Goal: Task Accomplishment & Management: Manage account settings

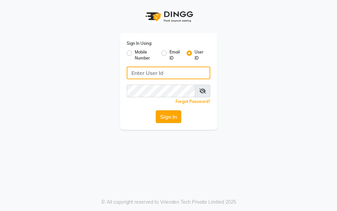
type input "salon360degree"
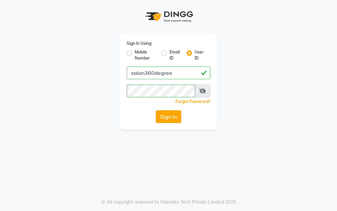
click at [177, 121] on button "Sign In" at bounding box center [168, 116] width 25 height 13
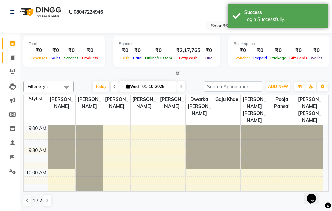
click at [14, 55] on icon at bounding box center [13, 57] width 4 height 5
select select "service"
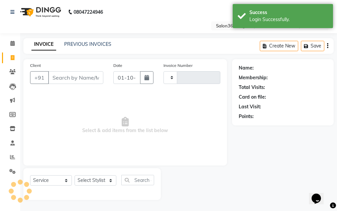
type input "2689"
select select "5215"
click at [74, 44] on link "PREVIOUS INVOICES" at bounding box center [87, 44] width 47 height 6
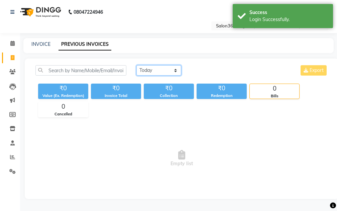
click at [160, 70] on select "[DATE] [DATE] Custom Range" at bounding box center [159, 70] width 45 height 10
select select "[DATE]"
click at [137, 65] on select "[DATE] [DATE] Custom Range" at bounding box center [159, 70] width 45 height 10
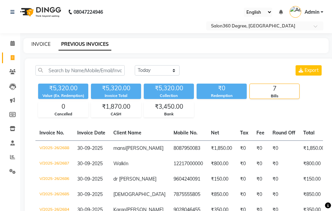
click at [45, 45] on link "INVOICE" at bounding box center [40, 44] width 19 height 6
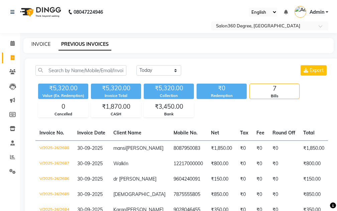
select select "service"
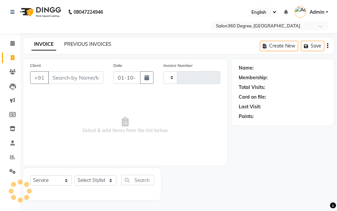
type input "2689"
select select "5215"
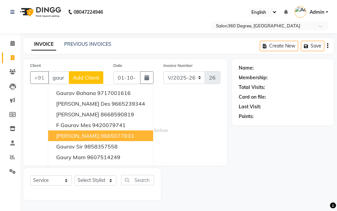
click at [101, 139] on ngb-highlight "9665077833" at bounding box center [117, 136] width 33 height 7
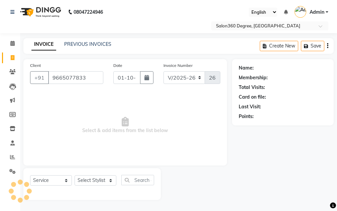
type input "9665077833"
select select "2: Object"
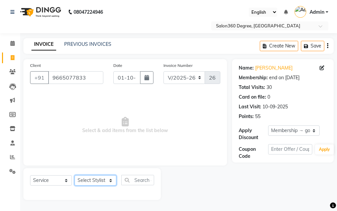
drag, startPoint x: 93, startPoint y: 179, endPoint x: 93, endPoint y: 176, distance: 3.4
click at [93, 179] on select "Select Stylist [PERSON_NAME] [PERSON_NAME] dwarka [PERSON_NAME] khde [PERSON_NA…" at bounding box center [96, 180] width 42 height 10
select select "80072"
click at [75, 175] on select "Select Stylist [PERSON_NAME] [PERSON_NAME] dwarka [PERSON_NAME] khde [PERSON_NA…" at bounding box center [96, 180] width 42 height 10
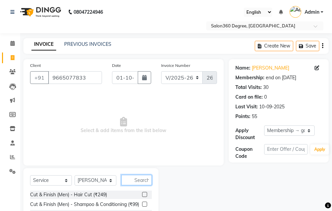
click at [133, 181] on input "text" at bounding box center [136, 180] width 30 height 10
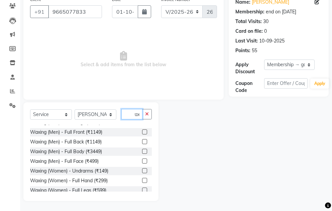
scroll to position [40, 0]
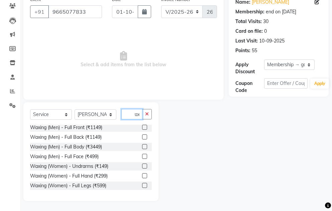
type input "wax"
click at [142, 166] on label at bounding box center [144, 166] width 5 height 5
click at [142, 166] on input "checkbox" at bounding box center [144, 166] width 4 height 4
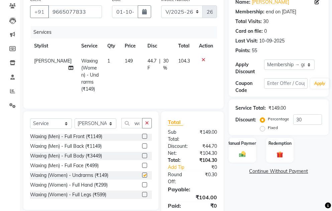
scroll to position [102, 0]
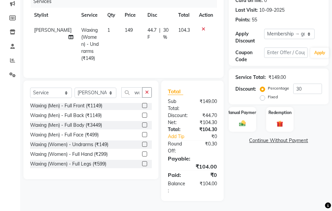
checkbox input "false"
click at [142, 153] on label at bounding box center [144, 154] width 5 height 5
click at [142, 153] on input "checkbox" at bounding box center [144, 154] width 4 height 4
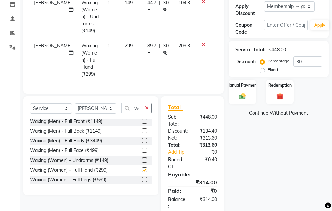
checkbox input "false"
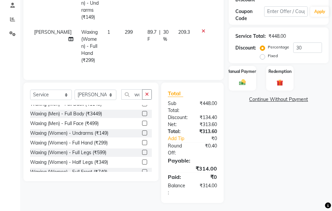
scroll to position [67, 0]
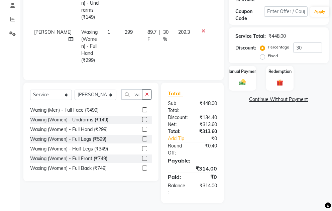
click at [142, 147] on label at bounding box center [144, 148] width 5 height 5
click at [142, 147] on input "checkbox" at bounding box center [144, 149] width 4 height 4
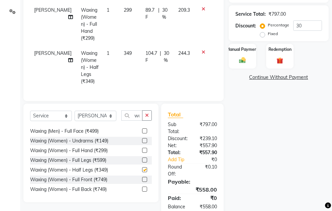
scroll to position [181, 0]
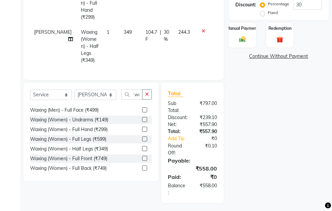
checkbox input "false"
click at [145, 94] on button "button" at bounding box center [147, 94] width 10 height 10
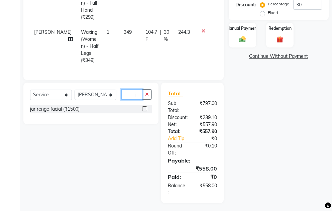
scroll to position [0, 0]
type input "j"
click at [147, 109] on div at bounding box center [147, 109] width 10 height 8
click at [146, 106] on label at bounding box center [144, 108] width 5 height 5
click at [146, 107] on input "checkbox" at bounding box center [144, 109] width 4 height 4
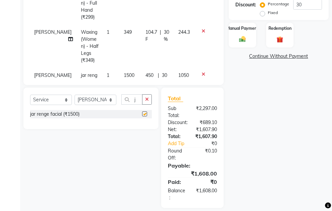
checkbox input "false"
click at [148, 96] on button "button" at bounding box center [147, 99] width 10 height 10
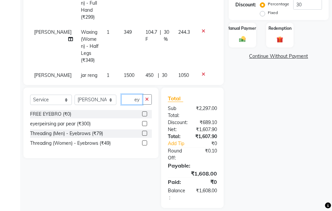
scroll to position [0, 2]
type input "eye"
drag, startPoint x: 144, startPoint y: 143, endPoint x: 146, endPoint y: 129, distance: 14.9
click at [144, 143] on label at bounding box center [144, 143] width 5 height 5
click at [144, 143] on input "checkbox" at bounding box center [144, 143] width 4 height 4
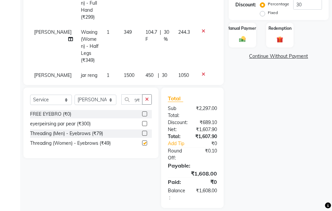
scroll to position [0, 0]
checkbox input "false"
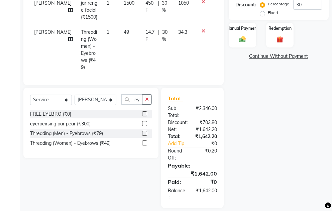
drag, startPoint x: 130, startPoint y: 57, endPoint x: 132, endPoint y: 54, distance: 3.9
click at [130, 57] on td "49" at bounding box center [131, 50] width 22 height 50
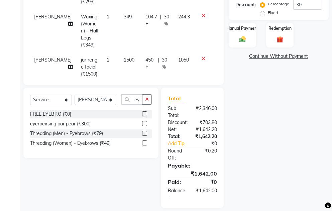
select select "80072"
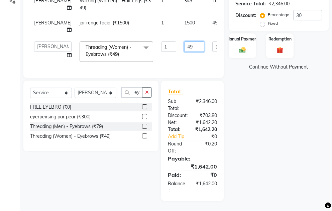
click at [184, 49] on input "49" at bounding box center [194, 46] width 20 height 10
type input "4"
type input "50"
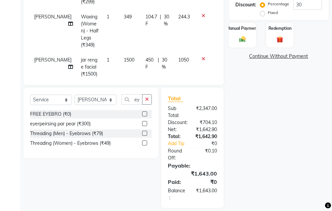
click at [250, 128] on div "Name: [PERSON_NAME] Membership: end on [DATE] Total Visits: 30 Card on file: 0 …" at bounding box center [281, 43] width 105 height 330
drag, startPoint x: 133, startPoint y: 63, endPoint x: 143, endPoint y: 55, distance: 12.4
click at [142, 63] on td "450 F | 30 %" at bounding box center [158, 67] width 33 height 29
select select "80072"
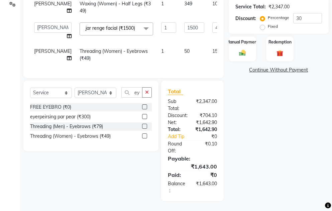
scroll to position [12, 0]
click at [182, 22] on td "1500" at bounding box center [194, 30] width 28 height 25
click at [184, 22] on input "1500" at bounding box center [194, 27] width 20 height 10
type input "1000"
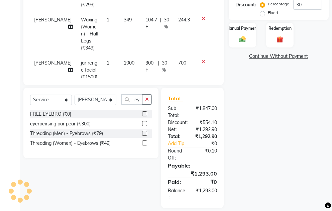
click at [244, 101] on div "Name: [PERSON_NAME] Membership: end on [DATE] Total Visits: 30 Card on file: 0 …" at bounding box center [281, 43] width 105 height 330
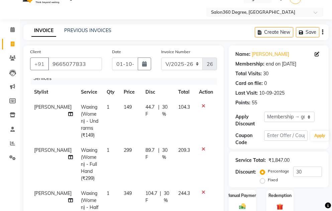
scroll to position [0, 0]
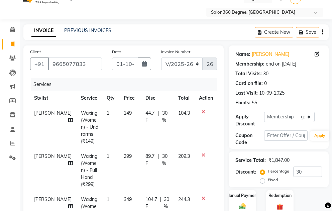
click at [120, 106] on td "149" at bounding box center [131, 127] width 22 height 43
select select "80072"
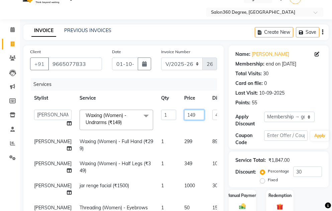
click at [184, 113] on input "149" at bounding box center [194, 115] width 20 height 10
type input "150"
click at [173, 154] on tr "savli [PERSON_NAME] Waxing (Women) - Full Hand (₹299) 1 299 89.7 F | 30 % 209.3" at bounding box center [171, 145] width 282 height 22
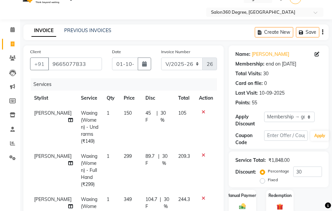
click at [120, 162] on td "299" at bounding box center [131, 170] width 22 height 43
select select "80072"
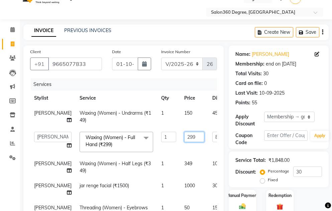
click at [184, 142] on input "299" at bounding box center [194, 137] width 20 height 10
type input "2"
type input "300"
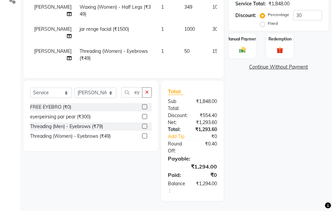
click at [247, 166] on div "Name: [PERSON_NAME] Membership: end on [DATE] Total Visits: 30 Card on file: 0 …" at bounding box center [281, 45] width 105 height 312
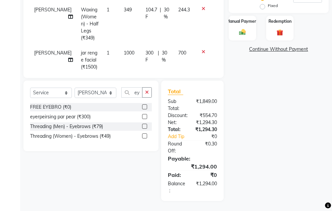
scroll to position [21, 0]
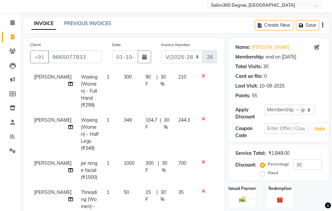
click at [142, 128] on td "104.7 F | 30 %" at bounding box center [158, 134] width 33 height 43
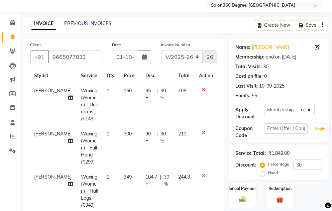
select select "80072"
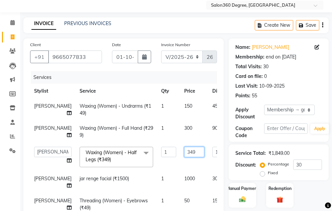
click at [184, 152] on input "349" at bounding box center [194, 152] width 20 height 10
type input "350"
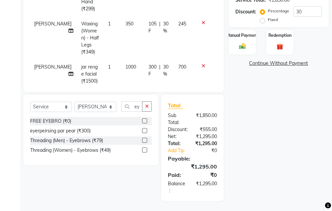
click at [263, 171] on div "Name: [PERSON_NAME] Membership: end on [DATE] Total Visits: 30 Card on file: 0 …" at bounding box center [281, 43] width 105 height 316
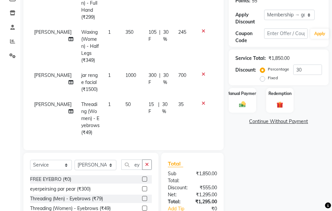
scroll to position [174, 0]
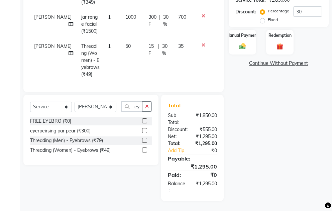
click at [202, 43] on icon at bounding box center [204, 45] width 4 height 5
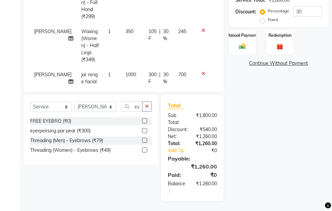
scroll to position [0, 0]
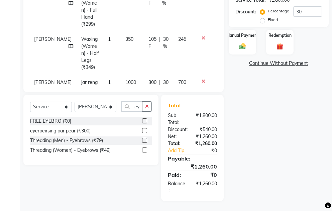
click at [125, 53] on td "350" at bounding box center [132, 53] width 23 height 43
select select "80072"
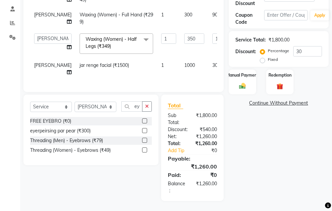
scroll to position [160, 0]
click at [184, 33] on input "350" at bounding box center [194, 38] width 20 height 10
type input "3"
type input "150"
click at [240, 105] on div "Name: [PERSON_NAME] Membership: end on [DATE] Total Visits: 30 Card on file: 0 …" at bounding box center [281, 63] width 105 height 276
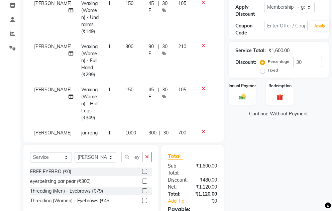
scroll to position [0, 0]
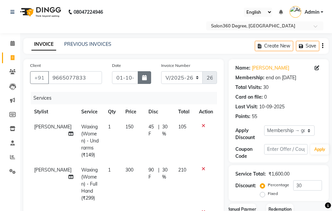
click at [148, 75] on button "button" at bounding box center [144, 77] width 13 height 13
select select "10"
select select "2025"
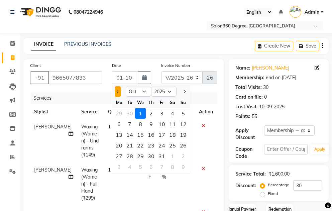
click at [117, 91] on span "Previous month" at bounding box center [118, 91] width 3 height 3
select select "9"
click at [133, 153] on div "30" at bounding box center [129, 156] width 11 height 11
type input "30-09-2025"
type input "0"
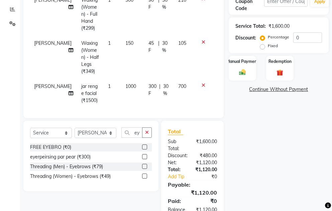
scroll to position [174, 0]
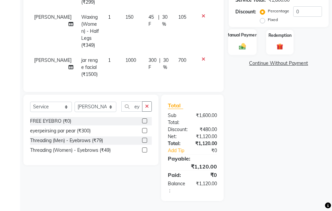
click at [249, 46] on div "Manual Payment" at bounding box center [242, 42] width 29 height 26
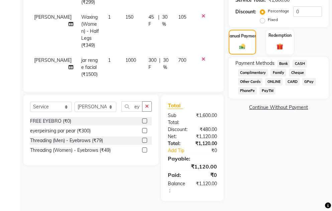
click at [288, 61] on span "Bank" at bounding box center [283, 64] width 13 height 8
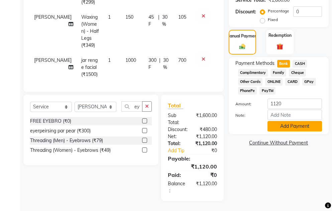
click at [281, 127] on button "Add Payment" at bounding box center [295, 126] width 55 height 10
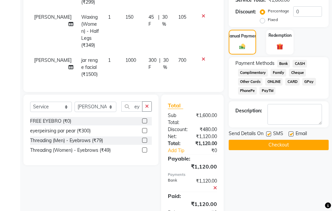
click at [265, 146] on button "Checkout" at bounding box center [279, 145] width 100 height 10
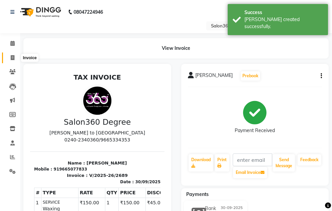
click at [12, 58] on icon at bounding box center [13, 57] width 4 height 5
select select "service"
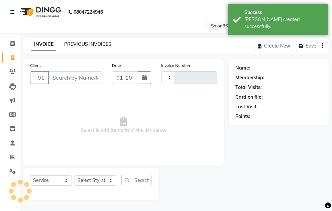
type input "2690"
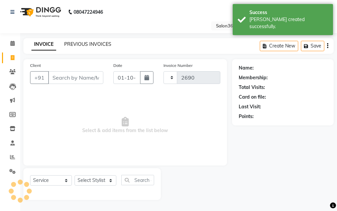
select select "5215"
click at [79, 42] on link "PREVIOUS INVOICES" at bounding box center [87, 44] width 47 height 6
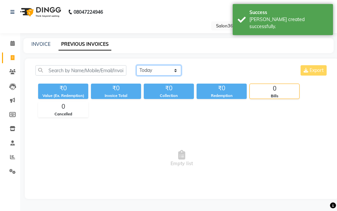
drag, startPoint x: 157, startPoint y: 72, endPoint x: 156, endPoint y: 75, distance: 3.5
click at [157, 72] on select "[DATE] [DATE] Custom Range" at bounding box center [159, 70] width 45 height 10
select select "[DATE]"
click at [137, 65] on select "[DATE] [DATE] Custom Range" at bounding box center [159, 70] width 45 height 10
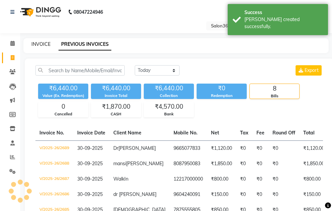
click at [47, 43] on link "INVOICE" at bounding box center [40, 44] width 19 height 6
select select "service"
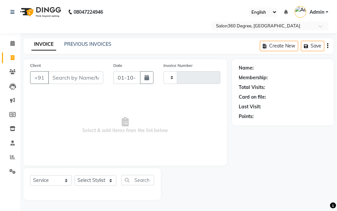
type input "2690"
select select "5215"
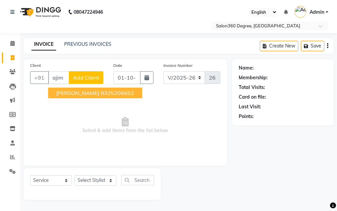
click at [80, 89] on button "[PERSON_NAME] 9325206652" at bounding box center [95, 93] width 94 height 11
type input "9325206652"
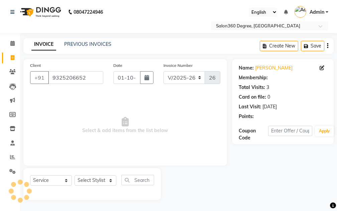
select select "1: Object"
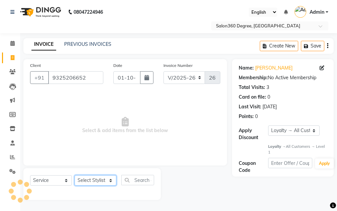
drag, startPoint x: 107, startPoint y: 185, endPoint x: 106, endPoint y: 178, distance: 7.1
click at [107, 185] on select "Select Stylist [PERSON_NAME] [PERSON_NAME] dwarka [PERSON_NAME] khde [PERSON_NA…" at bounding box center [96, 180] width 42 height 10
select select "37037"
click at [75, 175] on select "Select Stylist [PERSON_NAME] [PERSON_NAME] dwarka [PERSON_NAME] khde [PERSON_NA…" at bounding box center [96, 180] width 42 height 10
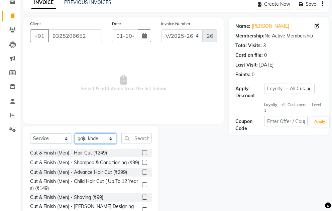
scroll to position [66, 0]
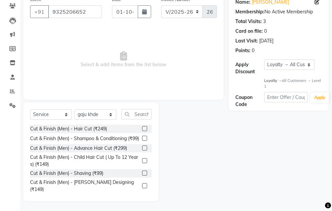
click at [142, 176] on label at bounding box center [144, 173] width 5 height 5
click at [142, 176] on input "checkbox" at bounding box center [144, 173] width 4 height 4
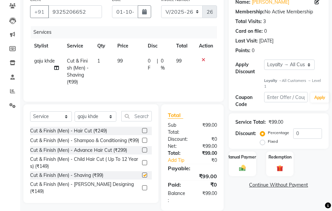
drag, startPoint x: 142, startPoint y: 89, endPoint x: 142, endPoint y: 83, distance: 5.4
click at [142, 87] on td "99" at bounding box center [128, 72] width 30 height 36
checkbox input "false"
select select "37037"
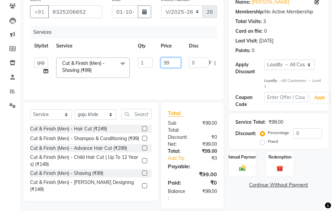
click at [176, 61] on input "99" at bounding box center [171, 63] width 20 height 10
type input "9"
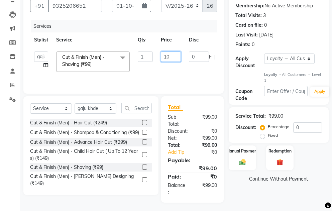
type input "100"
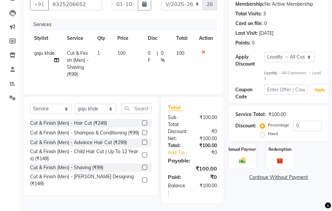
click at [228, 196] on div "Total Sub Total: ₹100.00 Discount: ₹0 Net: ₹100.00 Total: ₹100.00 Add Tip ₹0 Pa…" at bounding box center [194, 150] width 70 height 106
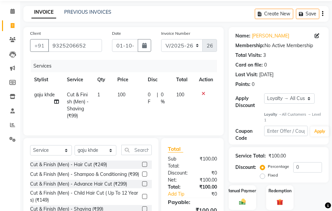
scroll to position [0, 0]
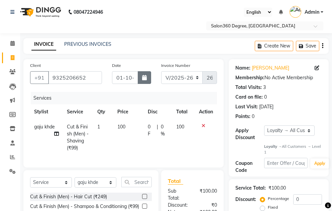
click at [145, 80] on button "button" at bounding box center [144, 77] width 13 height 13
select select "10"
select select "2025"
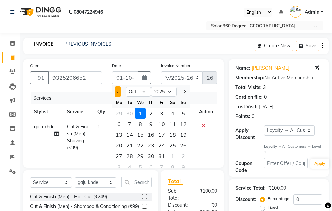
click at [116, 92] on button "Previous month" at bounding box center [118, 91] width 6 height 11
select select "9"
click at [133, 155] on div "30" at bounding box center [129, 156] width 11 height 11
type input "30-09-2025"
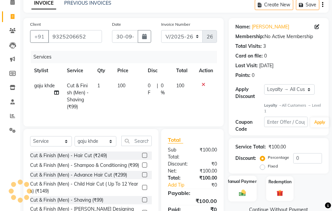
scroll to position [81, 0]
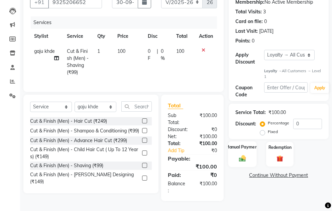
drag, startPoint x: 237, startPoint y: 149, endPoint x: 248, endPoint y: 150, distance: 11.8
click at [237, 149] on div "Manual Payment" at bounding box center [242, 155] width 29 height 26
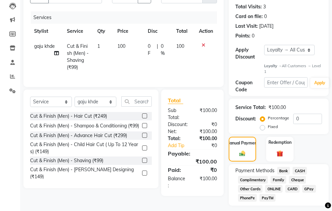
click at [297, 170] on span "CASH" at bounding box center [300, 171] width 14 height 8
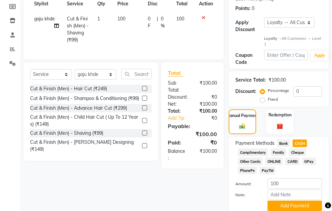
scroll to position [135, 0]
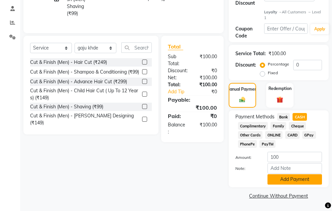
click at [285, 181] on button "Add Payment" at bounding box center [295, 179] width 55 height 10
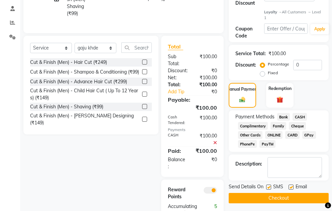
click at [271, 186] on label at bounding box center [268, 187] width 5 height 5
click at [271, 186] on input "checkbox" at bounding box center [268, 187] width 4 height 4
checkbox input "false"
click at [268, 194] on button "Checkout" at bounding box center [279, 198] width 100 height 10
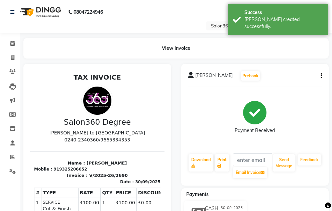
drag, startPoint x: 12, startPoint y: 66, endPoint x: 10, endPoint y: 62, distance: 4.2
click at [12, 65] on li "Clients" at bounding box center [10, 72] width 20 height 14
drag, startPoint x: 10, startPoint y: 61, endPoint x: 19, endPoint y: 63, distance: 9.6
click at [10, 61] on span at bounding box center [13, 58] width 12 height 8
select select "5215"
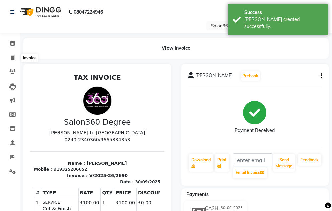
select select "service"
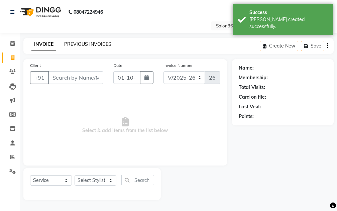
click at [95, 42] on link "PREVIOUS INVOICES" at bounding box center [87, 44] width 47 height 6
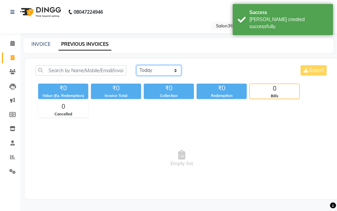
click at [144, 71] on select "[DATE] [DATE] Custom Range" at bounding box center [159, 70] width 45 height 10
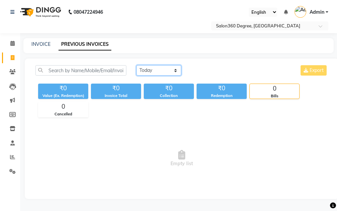
select select "[DATE]"
click at [137, 65] on select "[DATE] [DATE] Custom Range" at bounding box center [159, 70] width 45 height 10
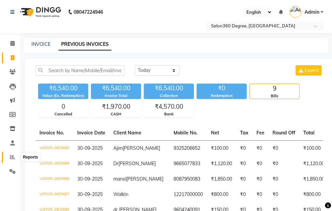
click at [8, 157] on span at bounding box center [13, 158] width 12 height 8
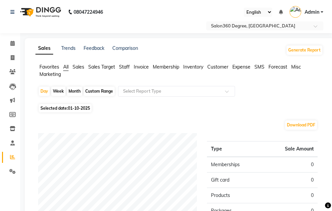
click at [124, 65] on span "Staff" at bounding box center [124, 67] width 11 height 6
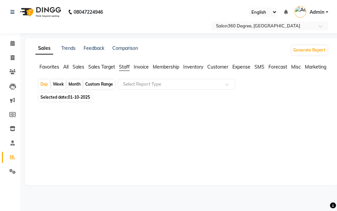
click at [74, 85] on div "Month" at bounding box center [74, 84] width 15 height 9
select select "10"
select select "2025"
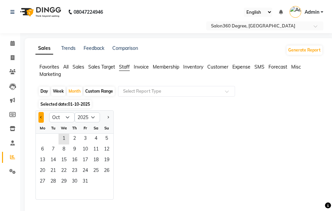
click at [39, 114] on button "Previous month" at bounding box center [40, 117] width 5 height 11
select select "9"
drag, startPoint x: 43, startPoint y: 136, endPoint x: 56, endPoint y: 127, distance: 15.6
click at [43, 136] on span "1" at bounding box center [42, 139] width 11 height 11
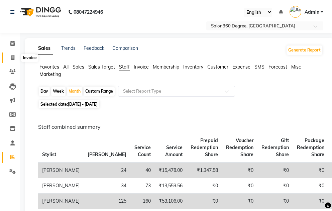
click at [6, 58] on link "Invoice" at bounding box center [10, 58] width 16 height 11
select select "service"
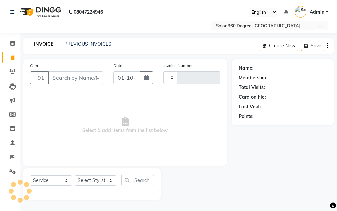
type input "2691"
select select "5215"
